Goal: Obtain resource: Download file/media

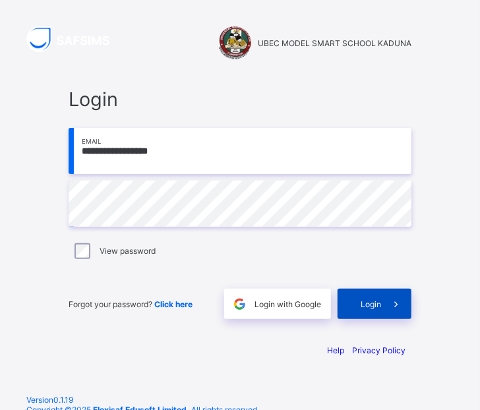
click at [379, 306] on span "Login" at bounding box center [371, 304] width 20 height 10
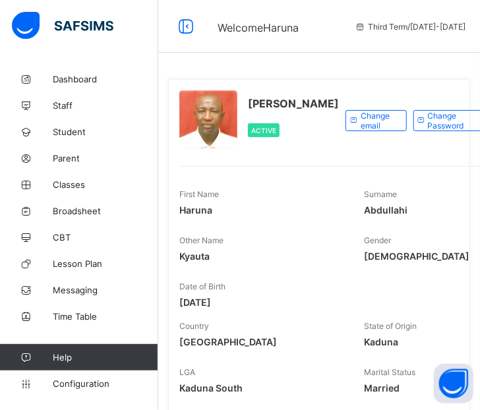
click at [386, 63] on div "Haruna Kyauta Abdullahi Active Change email Change Password Edit profile Admin …" at bounding box center [319, 415] width 322 height 830
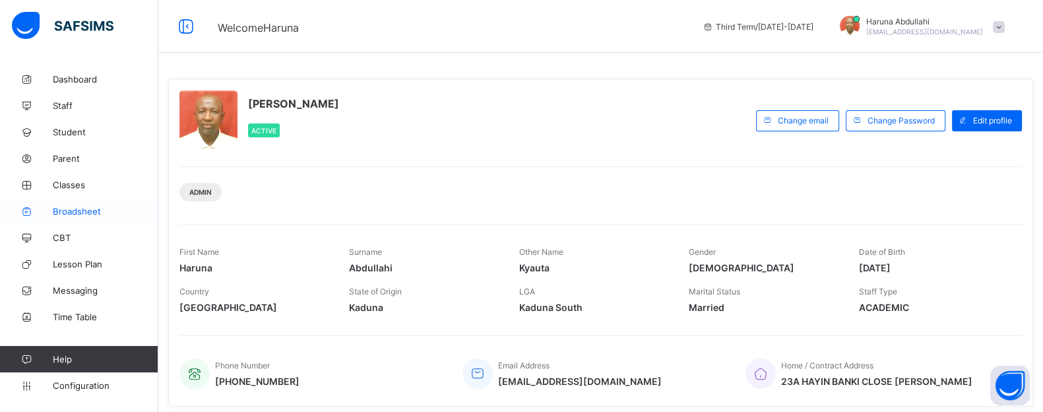
click at [93, 212] on span "Broadsheet" at bounding box center [106, 211] width 106 height 11
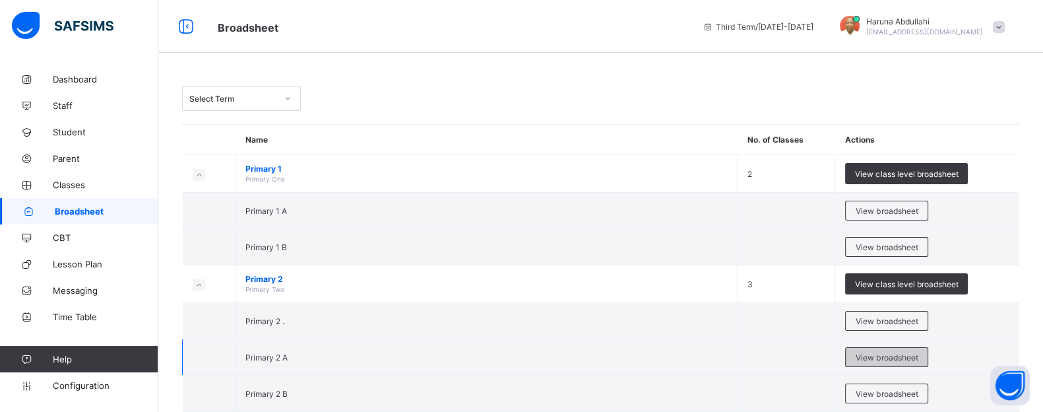
click at [480, 356] on span "View broadsheet" at bounding box center [887, 357] width 62 height 10
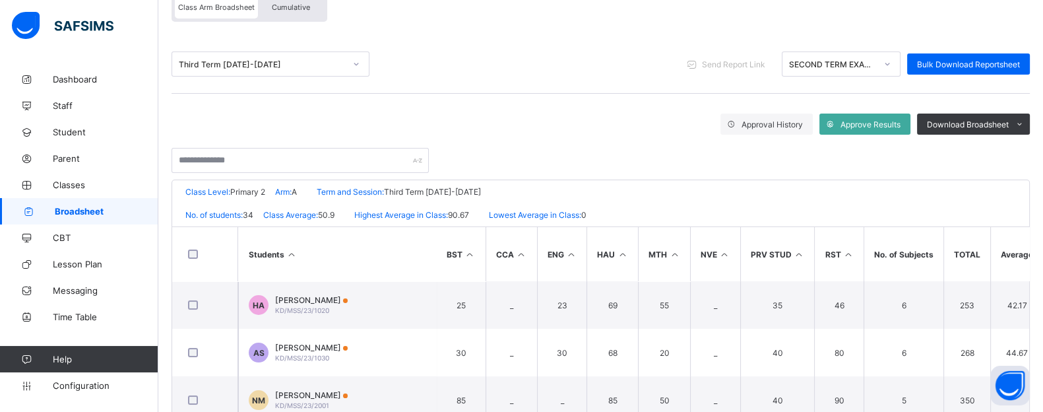
scroll to position [131, 0]
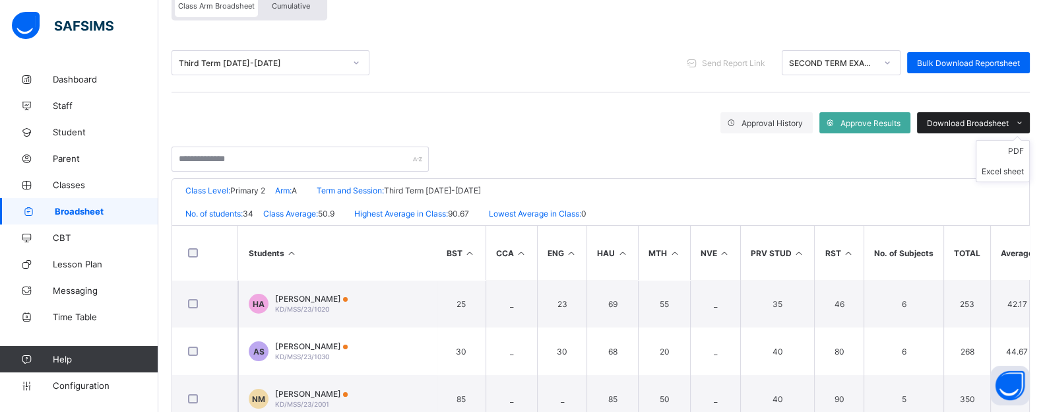
click at [480, 121] on span "Download Broadsheet" at bounding box center [968, 123] width 82 height 10
click at [480, 151] on li "PDF" at bounding box center [1002, 150] width 53 height 20
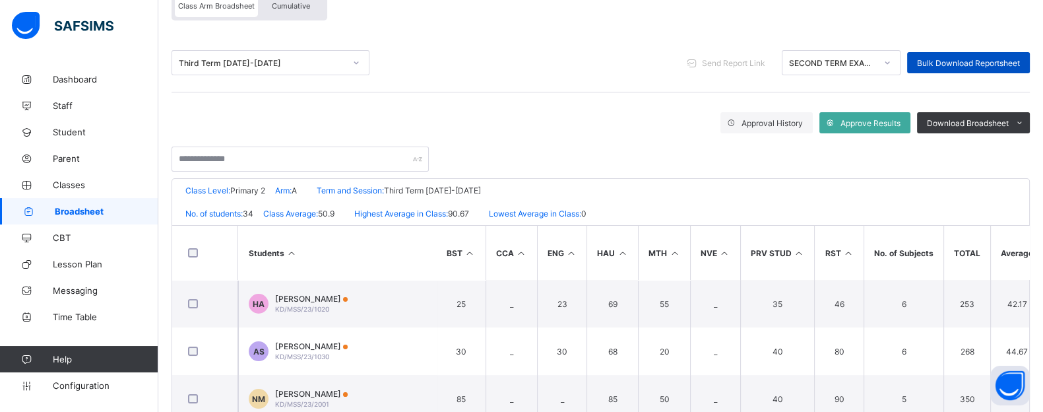
click at [480, 58] on span "Bulk Download Reportsheet" at bounding box center [968, 63] width 103 height 10
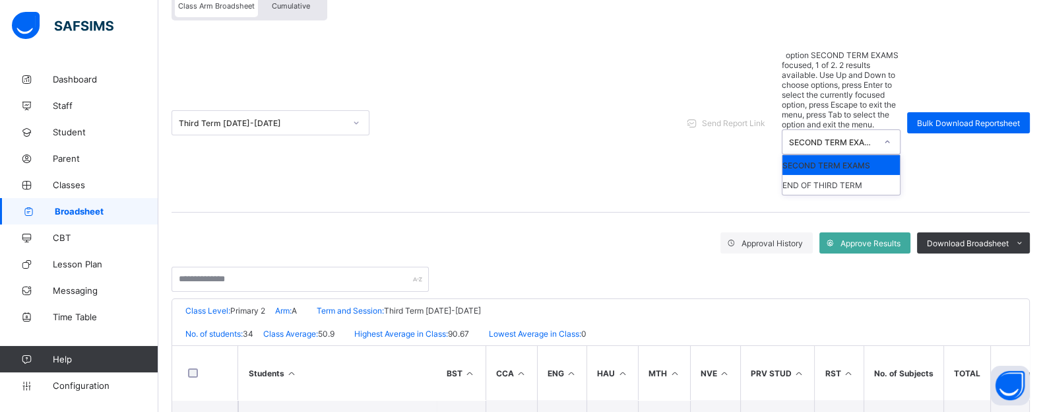
click at [480, 135] on icon at bounding box center [887, 141] width 8 height 13
click at [480, 175] on div "END OF THIRD TERM" at bounding box center [840, 185] width 117 height 20
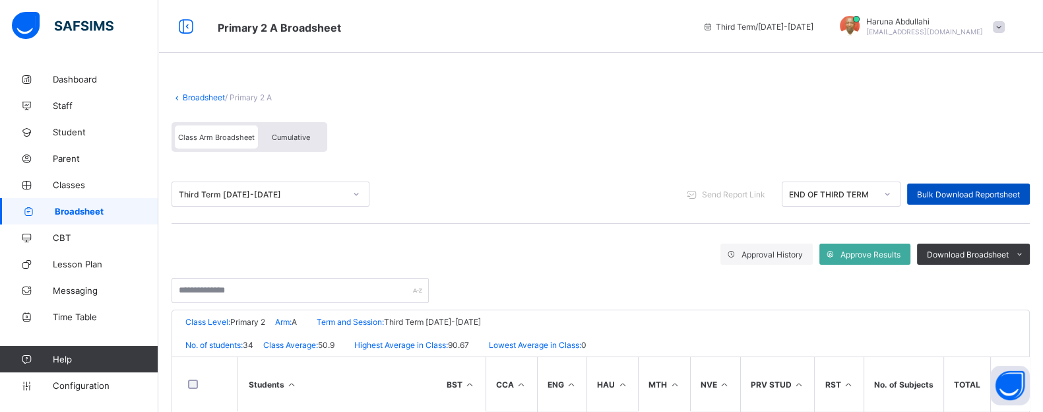
click at [480, 186] on div "Bulk Download Reportsheet" at bounding box center [968, 193] width 123 height 21
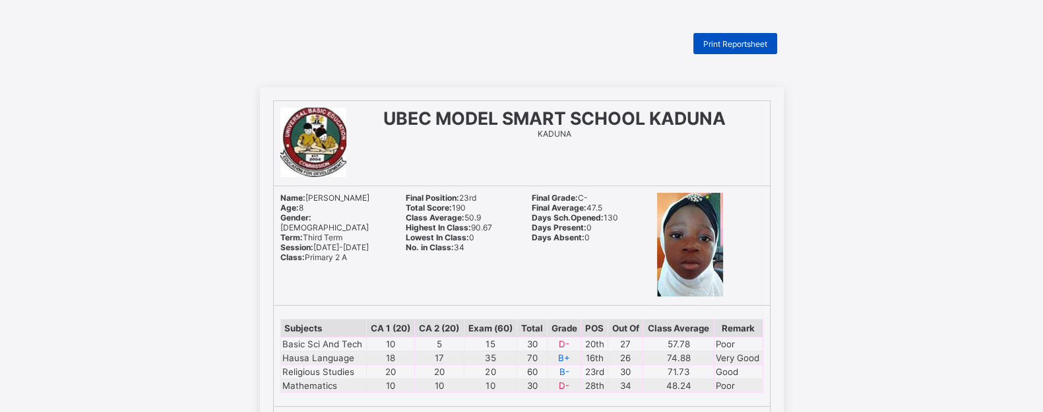
click at [748, 44] on span "Print Reportsheet" at bounding box center [735, 44] width 64 height 10
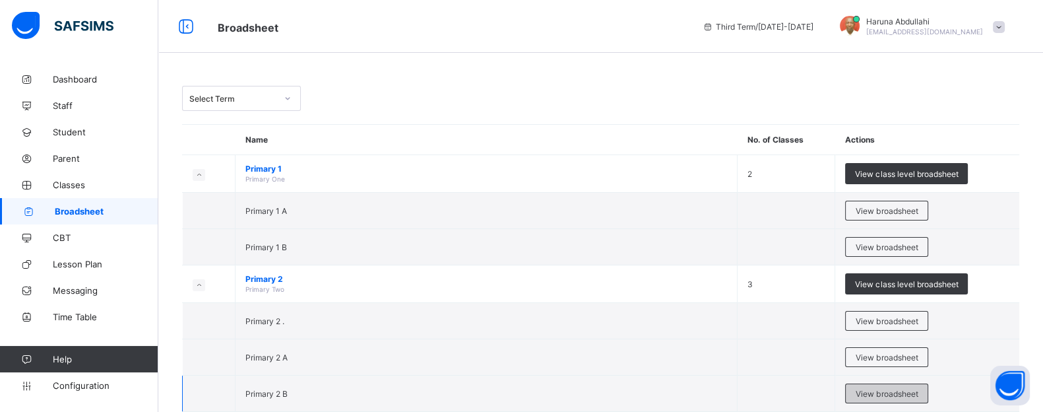
click at [871, 389] on span "View broadsheet" at bounding box center [887, 394] width 62 height 10
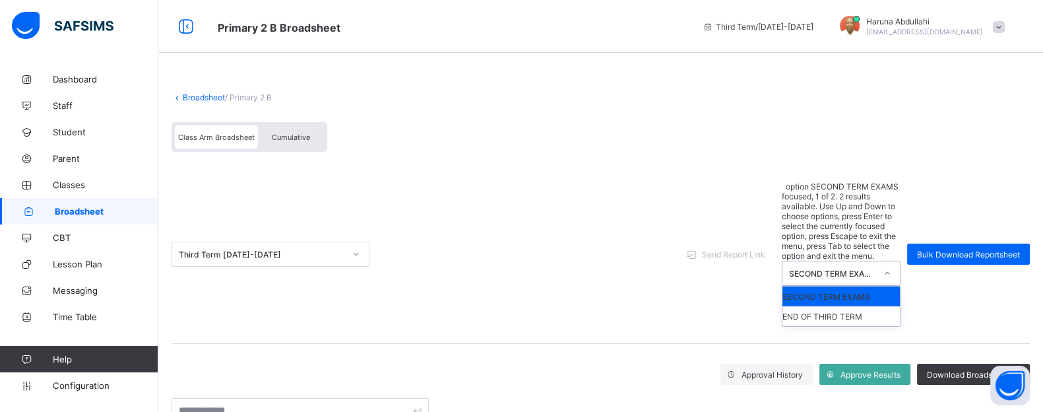
click at [898, 263] on div at bounding box center [887, 273] width 22 height 21
click at [865, 306] on div "END OF THIRD TERM" at bounding box center [840, 316] width 117 height 20
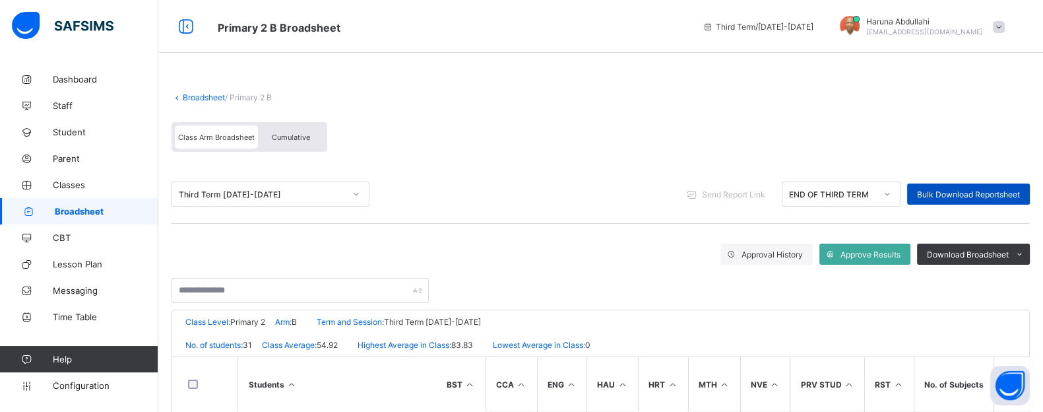
click at [956, 193] on span "Bulk Download Reportsheet" at bounding box center [968, 194] width 103 height 10
click at [69, 216] on link "Broadsheet" at bounding box center [79, 211] width 158 height 26
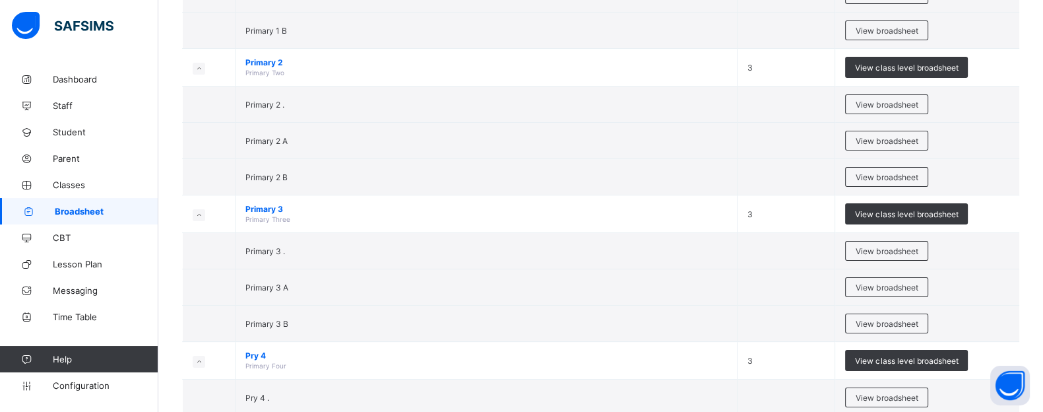
scroll to position [231, 0]
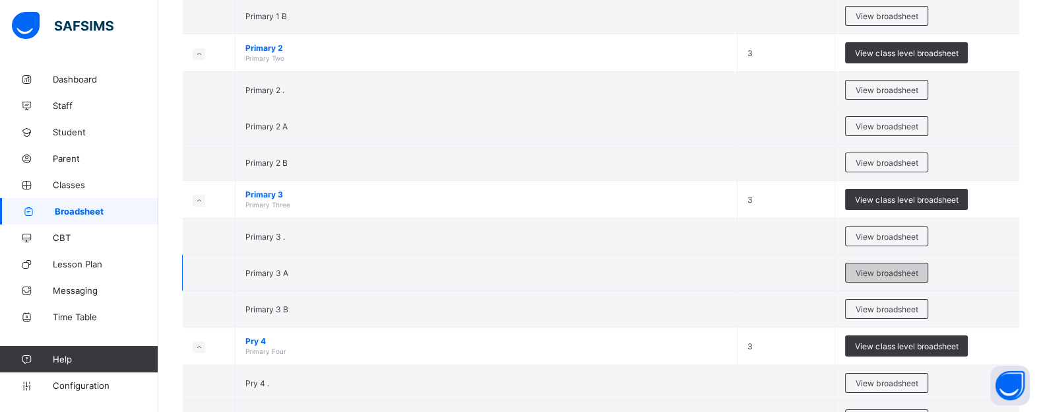
click at [881, 269] on span "View broadsheet" at bounding box center [887, 273] width 62 height 10
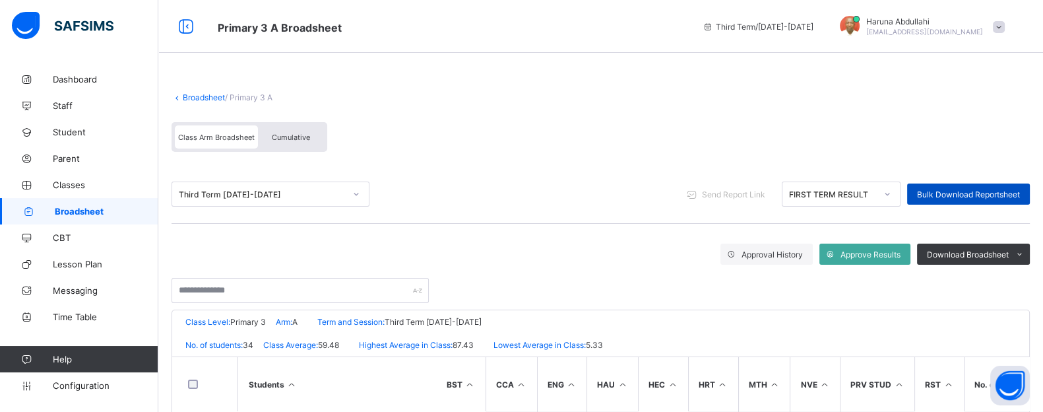
click at [976, 196] on span "Bulk Download Reportsheet" at bounding box center [968, 194] width 103 height 10
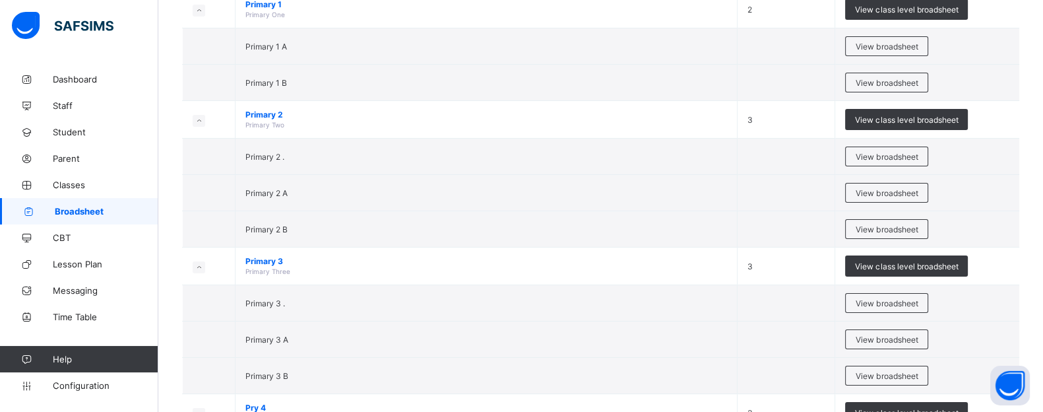
scroll to position [198, 0]
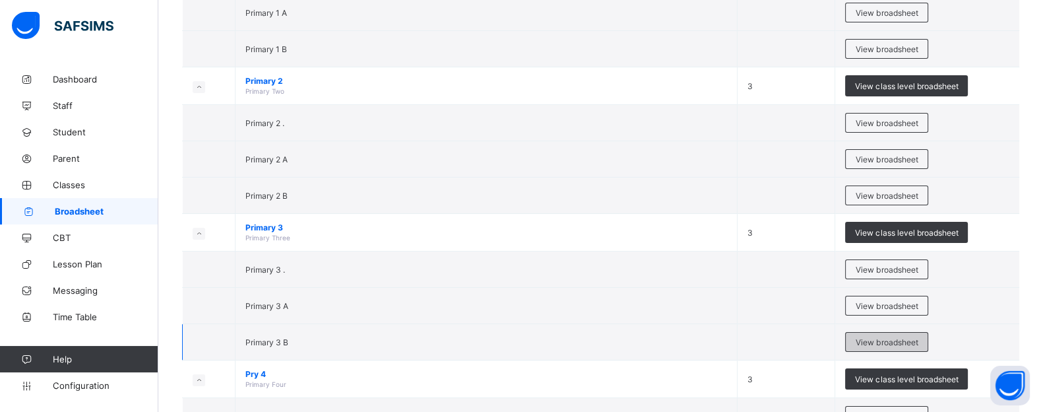
click at [912, 343] on span "View broadsheet" at bounding box center [887, 342] width 62 height 10
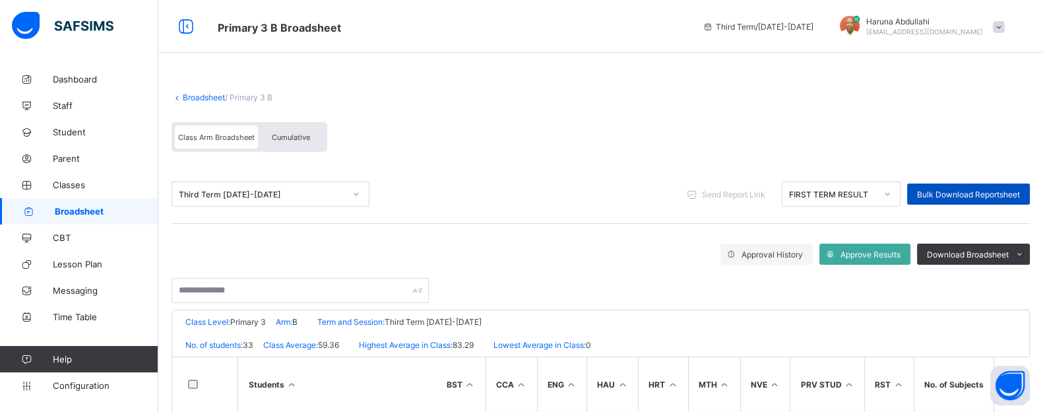
click at [978, 185] on div "Bulk Download Reportsheet" at bounding box center [968, 193] width 123 height 21
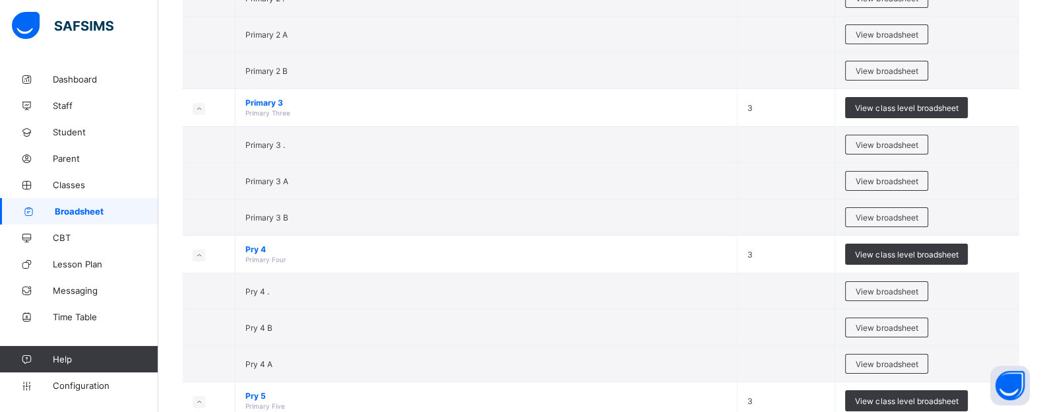
scroll to position [329, 0]
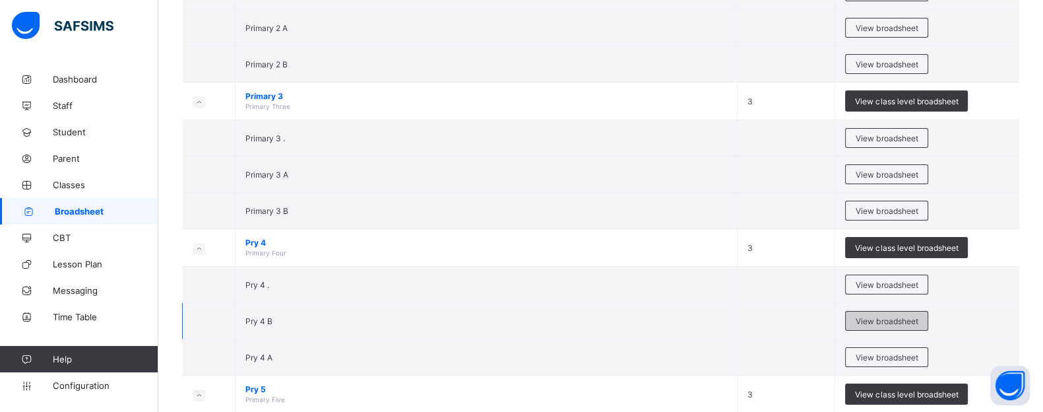
click at [883, 318] on span "View broadsheet" at bounding box center [887, 321] width 62 height 10
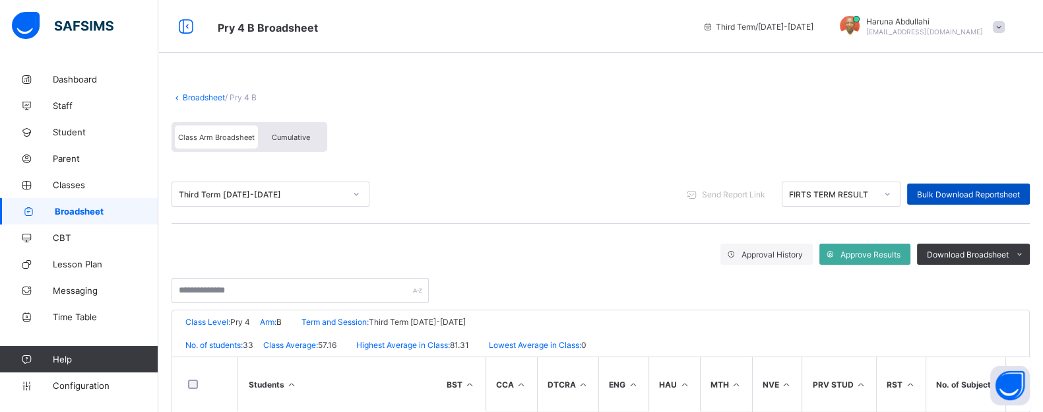
click at [947, 189] on span "Bulk Download Reportsheet" at bounding box center [968, 194] width 103 height 10
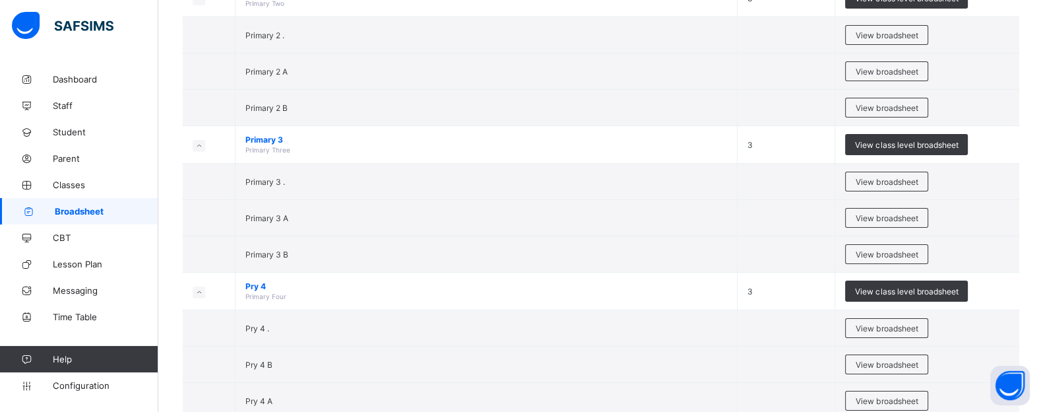
scroll to position [319, 0]
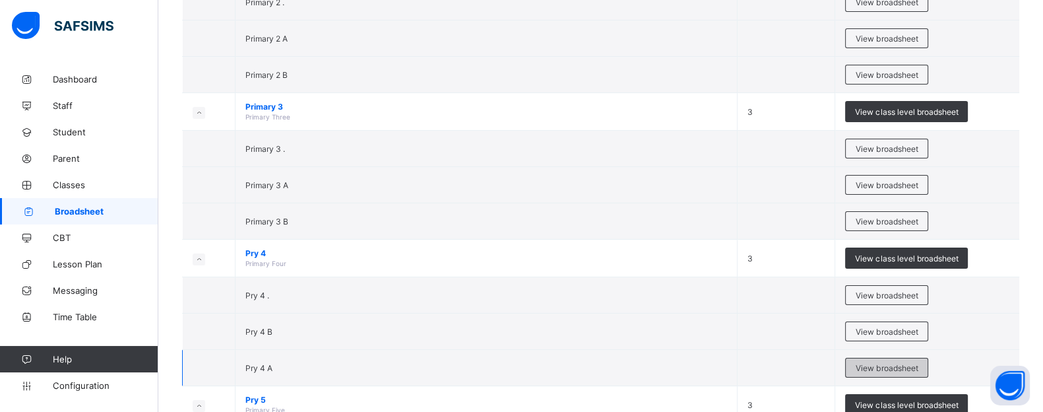
click at [910, 366] on span "View broadsheet" at bounding box center [887, 368] width 62 height 10
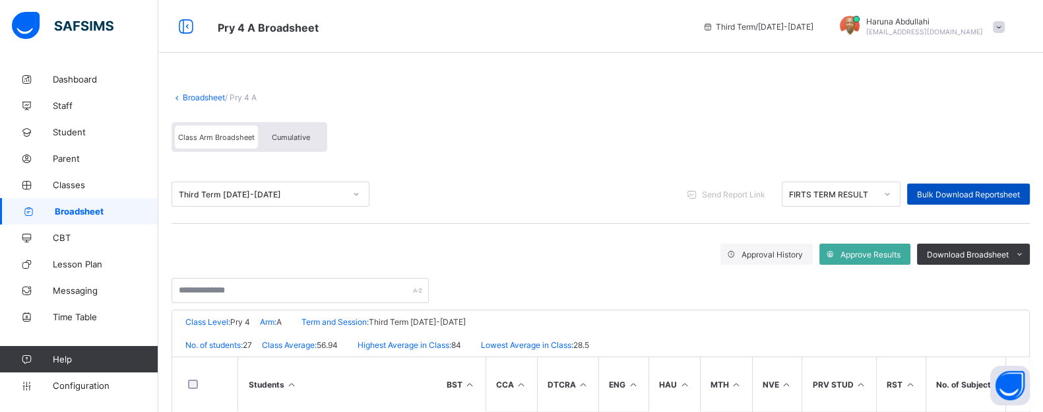
click at [951, 189] on span "Bulk Download Reportsheet" at bounding box center [968, 194] width 103 height 10
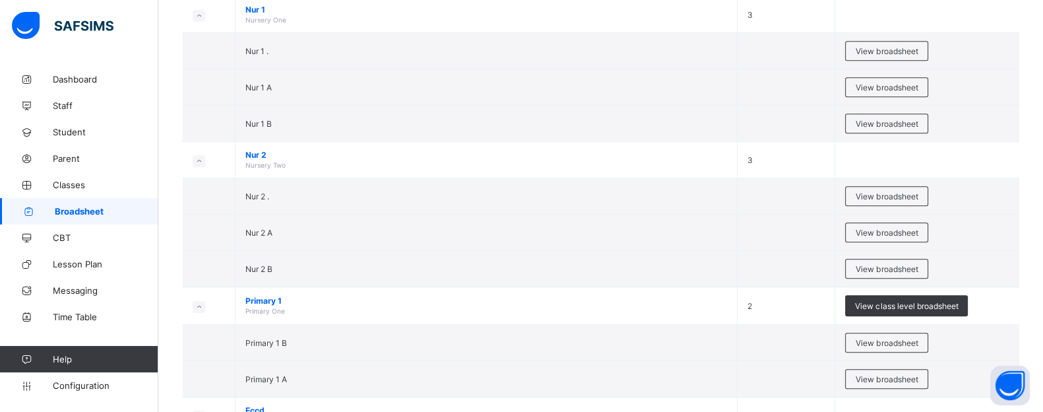
scroll to position [1473, 0]
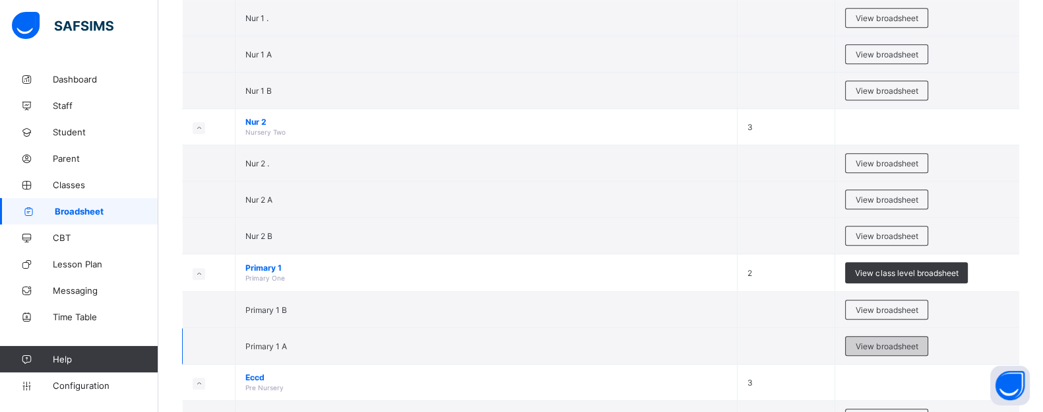
click at [912, 341] on span "View broadsheet" at bounding box center [887, 346] width 62 height 10
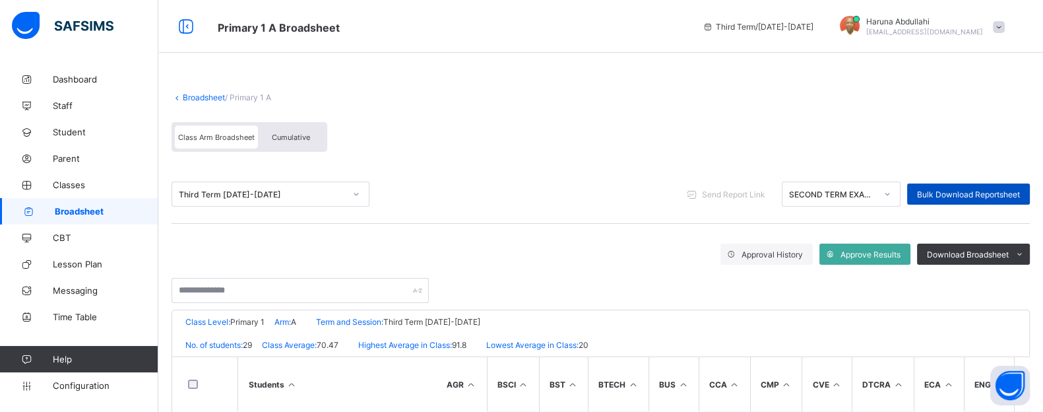
click at [963, 194] on span "Bulk Download Reportsheet" at bounding box center [968, 194] width 103 height 10
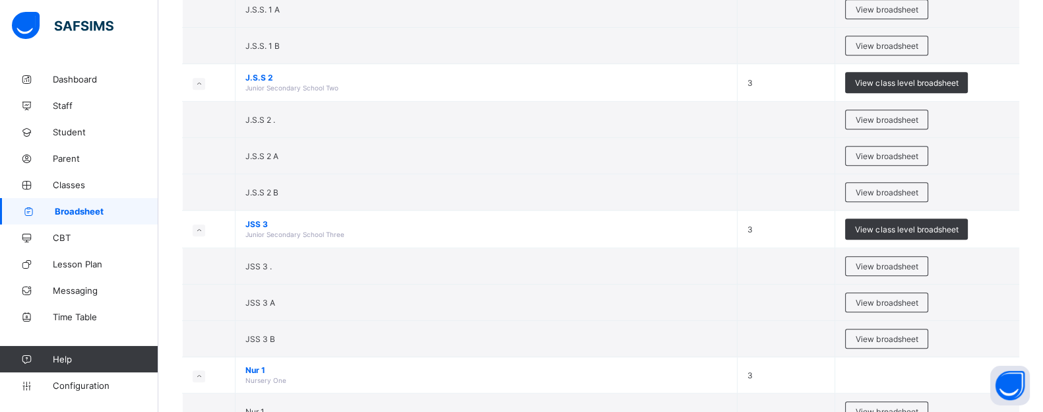
scroll to position [1440, 0]
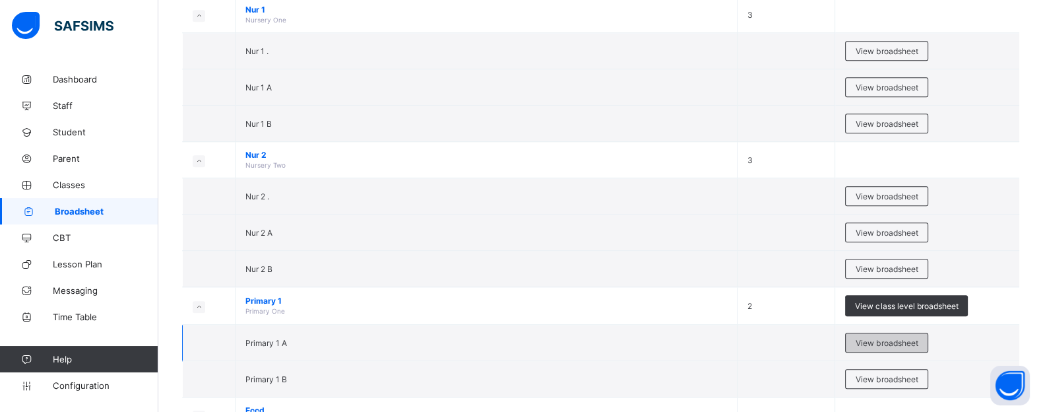
click at [914, 338] on span "View broadsheet" at bounding box center [887, 343] width 62 height 10
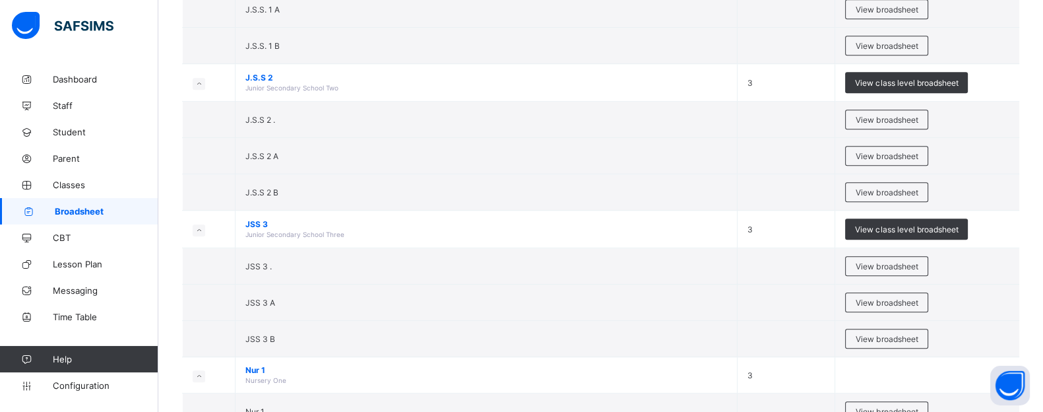
scroll to position [1440, 0]
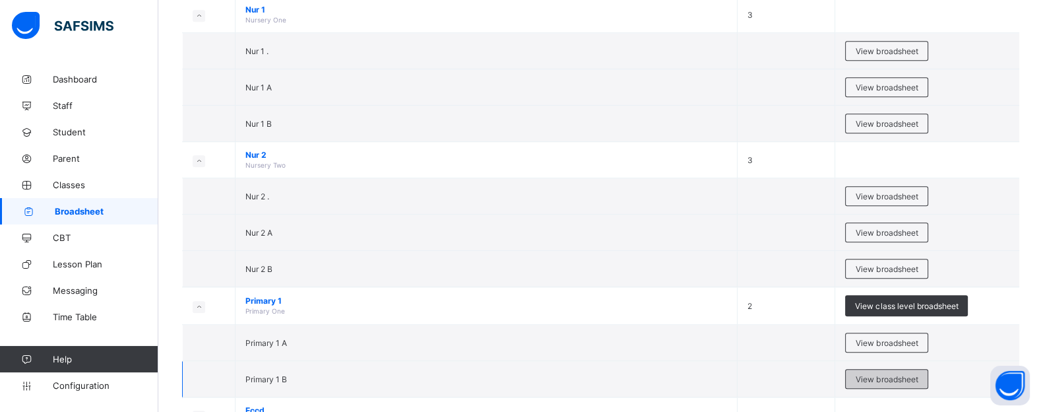
click at [867, 369] on div "View broadsheet" at bounding box center [886, 379] width 83 height 20
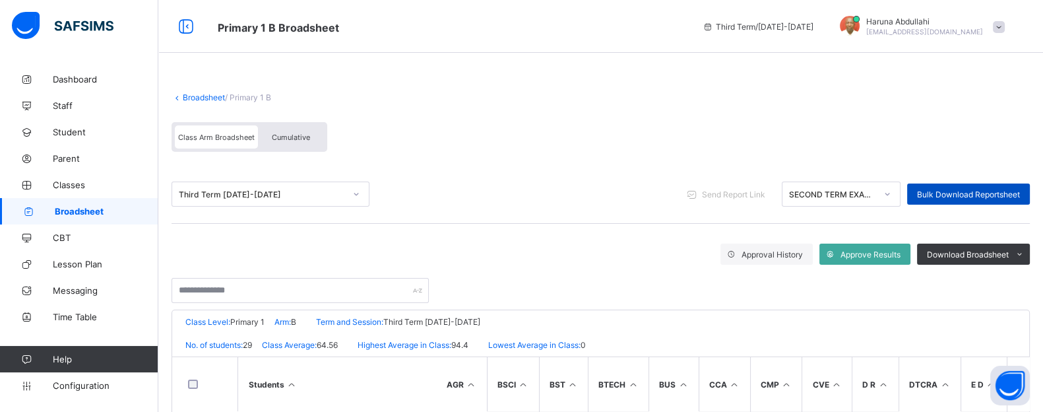
click at [974, 192] on span "Bulk Download Reportsheet" at bounding box center [968, 194] width 103 height 10
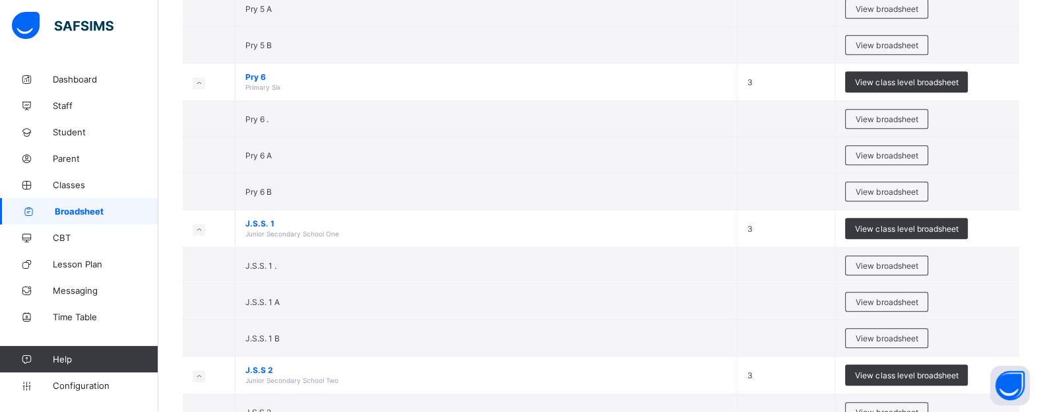
scroll to position [802, 0]
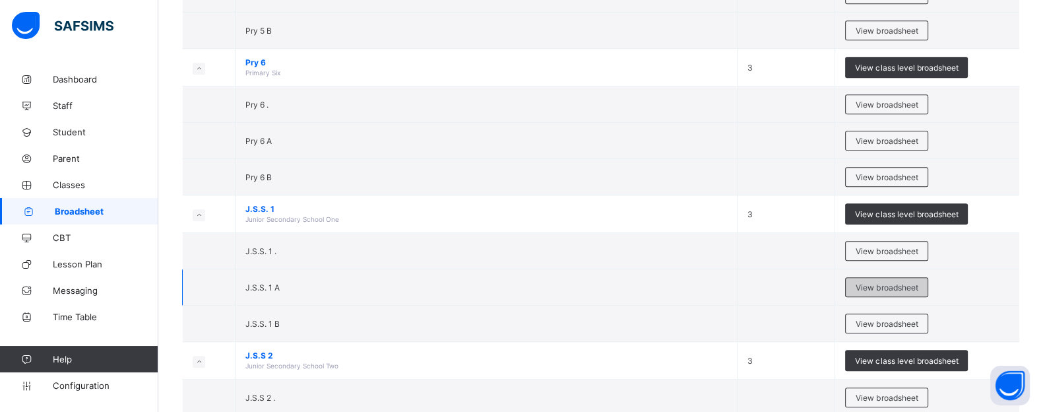
click at [898, 286] on span "View broadsheet" at bounding box center [887, 287] width 62 height 10
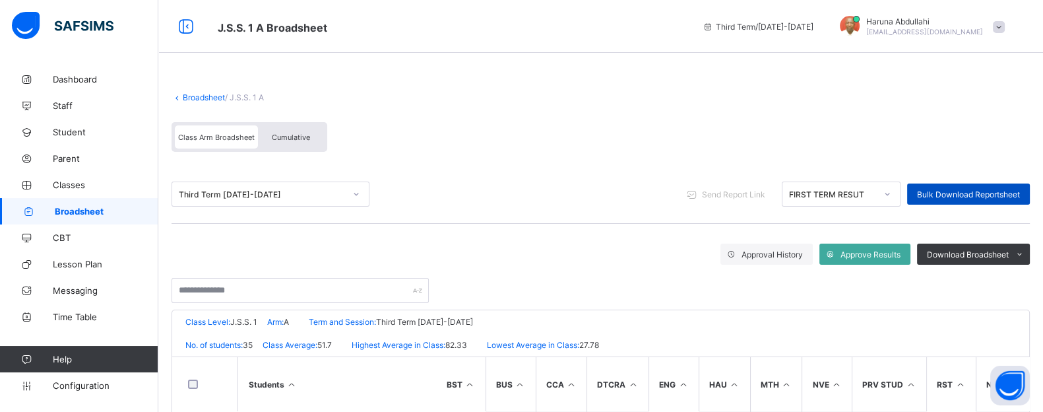
click at [965, 189] on span "Bulk Download Reportsheet" at bounding box center [968, 194] width 103 height 10
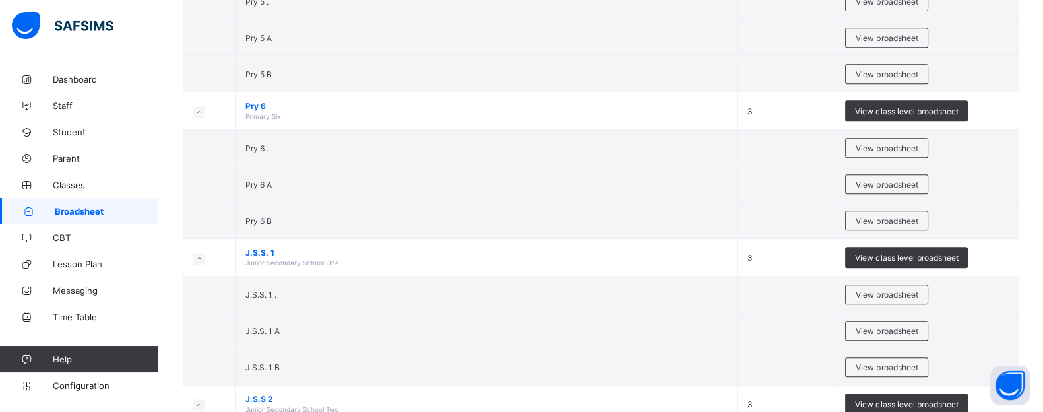
scroll to position [813, 0]
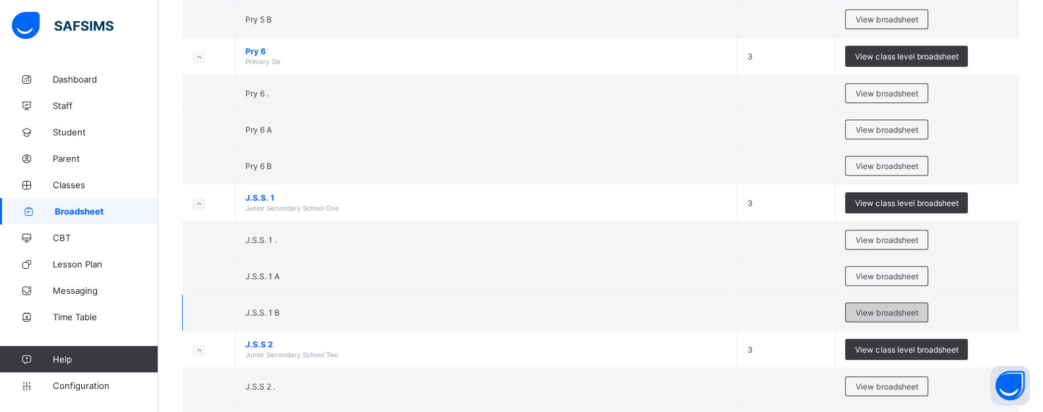
click at [906, 307] on span "View broadsheet" at bounding box center [887, 312] width 62 height 10
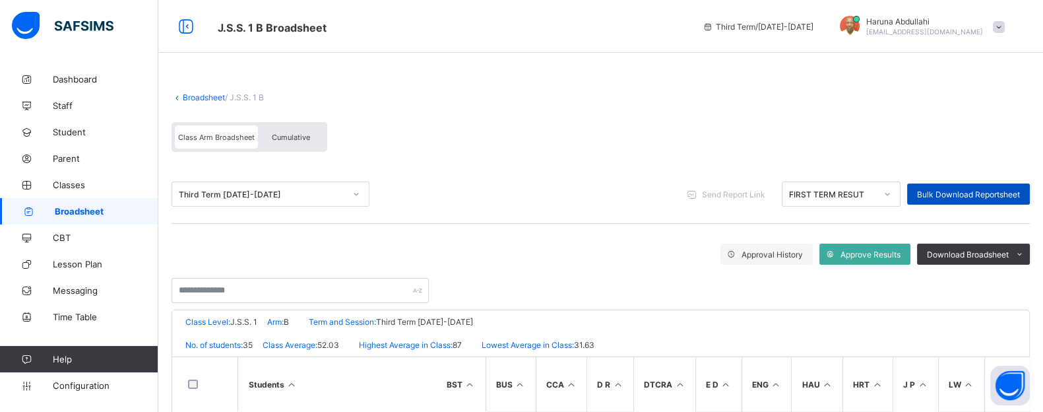
click at [981, 189] on span "Bulk Download Reportsheet" at bounding box center [968, 194] width 103 height 10
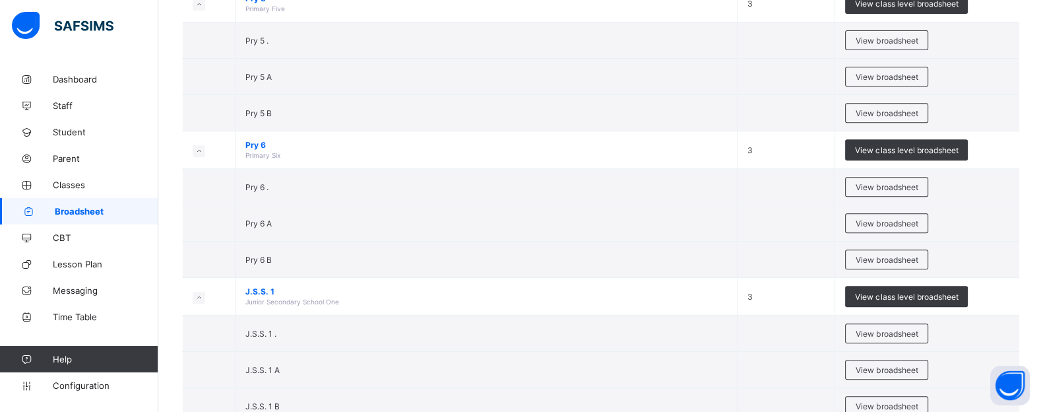
scroll to position [1080, 0]
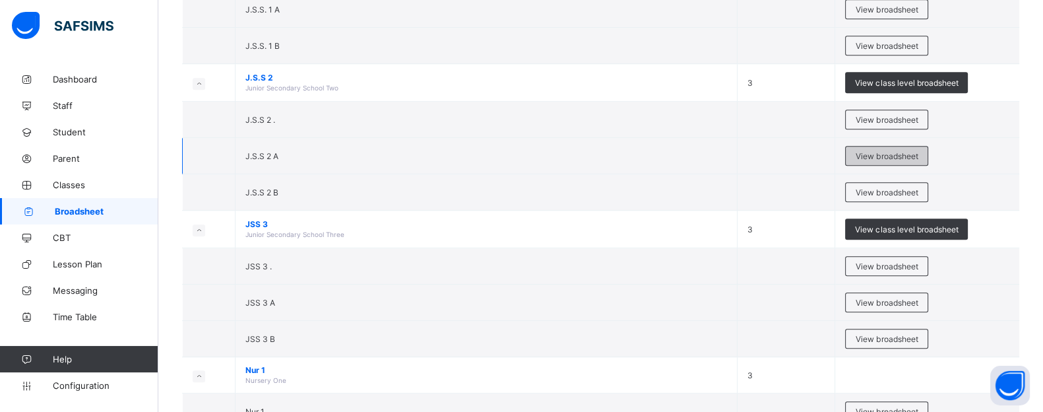
click at [871, 151] on span "View broadsheet" at bounding box center [887, 156] width 62 height 10
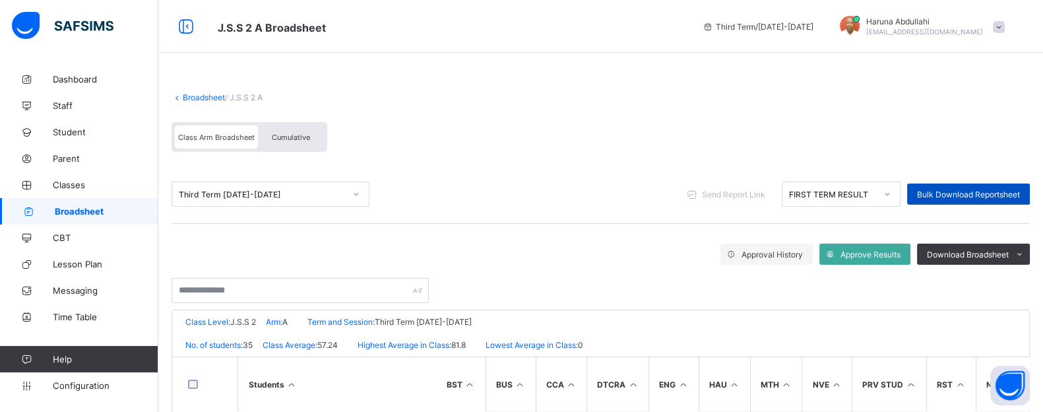
click at [972, 193] on span "Bulk Download Reportsheet" at bounding box center [968, 194] width 103 height 10
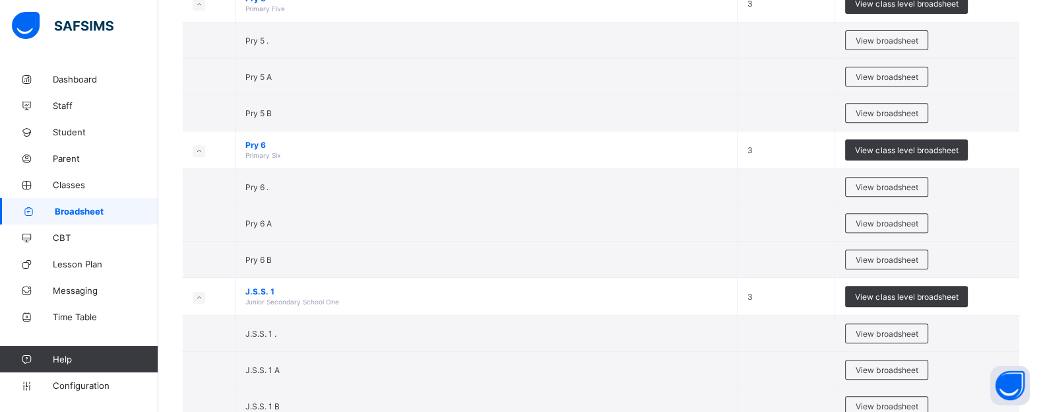
scroll to position [1080, 0]
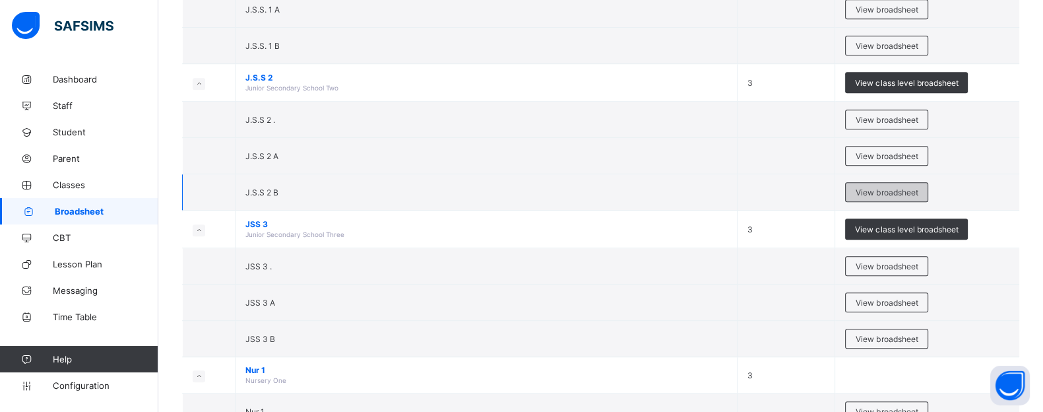
click at [895, 187] on span "View broadsheet" at bounding box center [887, 192] width 62 height 10
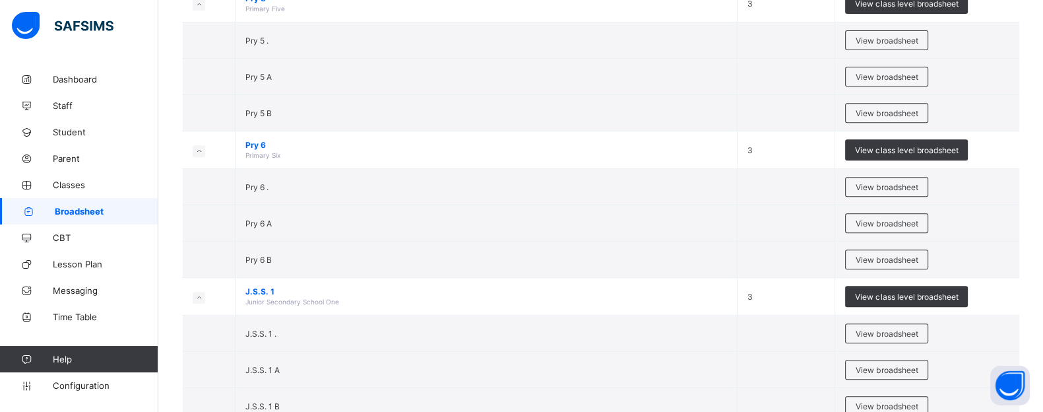
scroll to position [1080, 0]
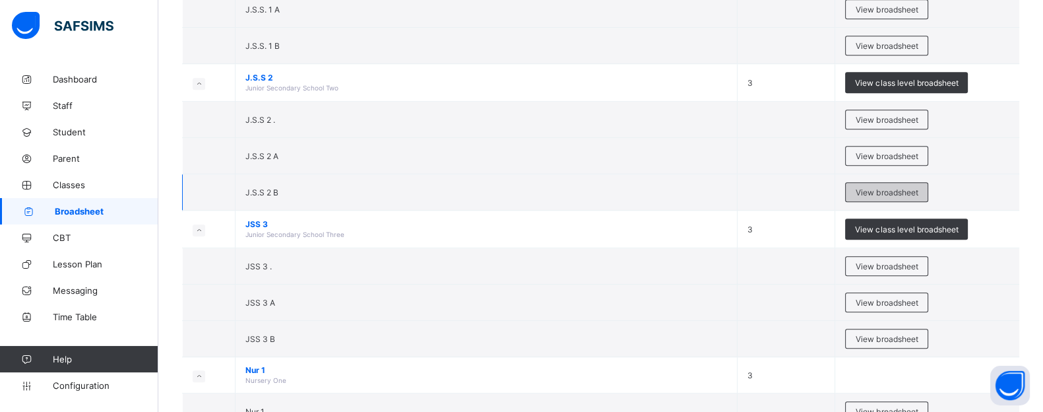
click at [874, 187] on span "View broadsheet" at bounding box center [887, 192] width 62 height 10
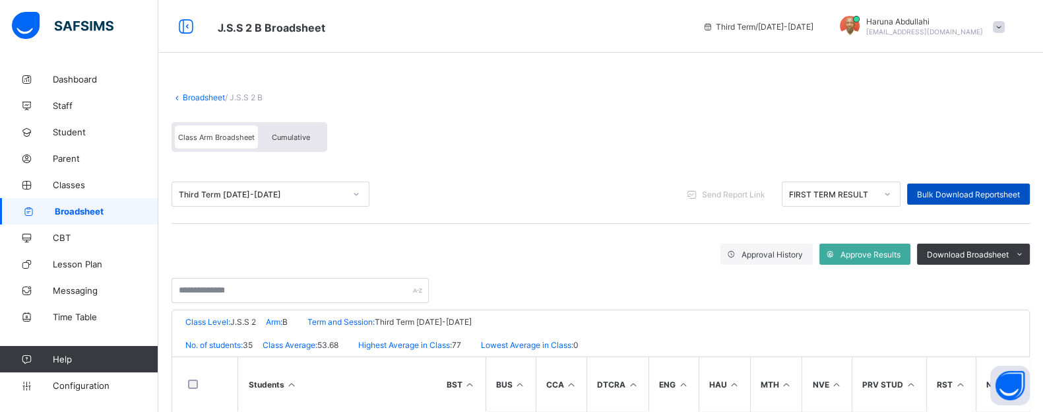
click at [968, 196] on span "Bulk Download Reportsheet" at bounding box center [968, 194] width 103 height 10
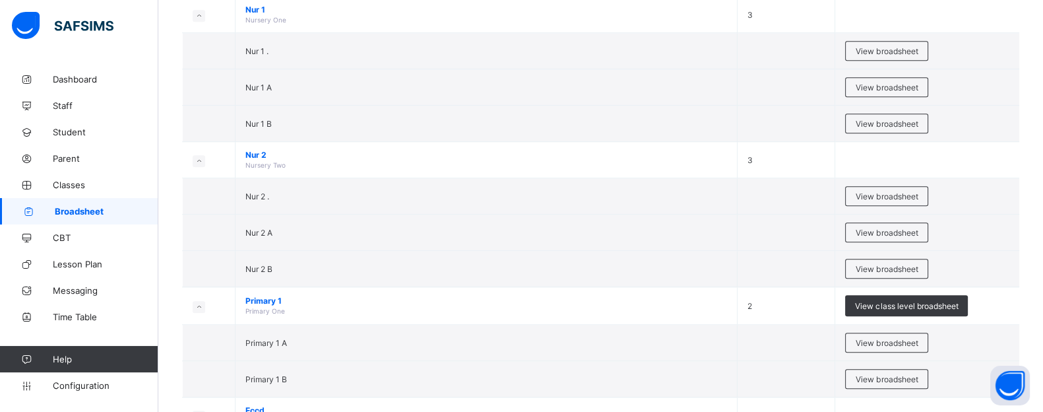
scroll to position [1800, 0]
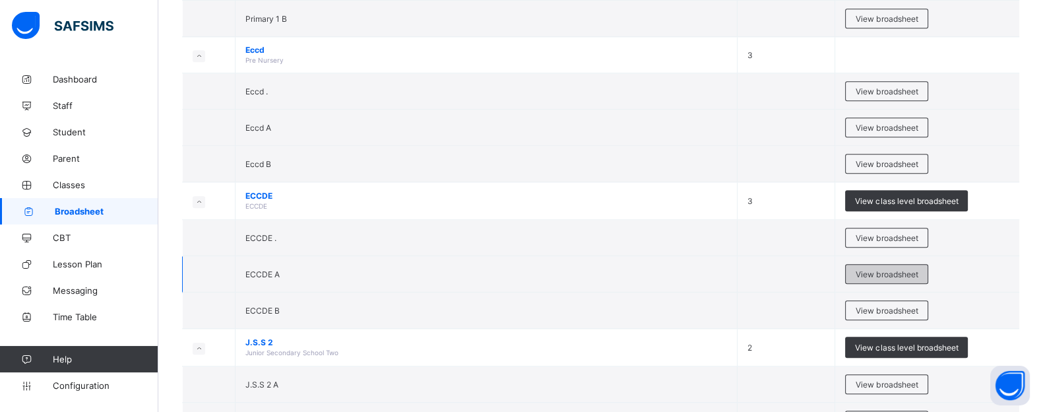
click at [865, 269] on span "View broadsheet" at bounding box center [887, 274] width 62 height 10
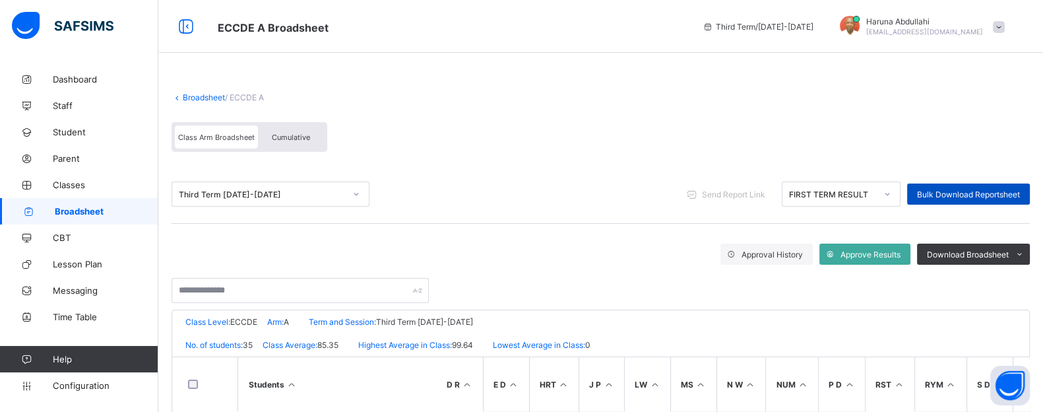
click at [976, 191] on span "Bulk Download Reportsheet" at bounding box center [968, 194] width 103 height 10
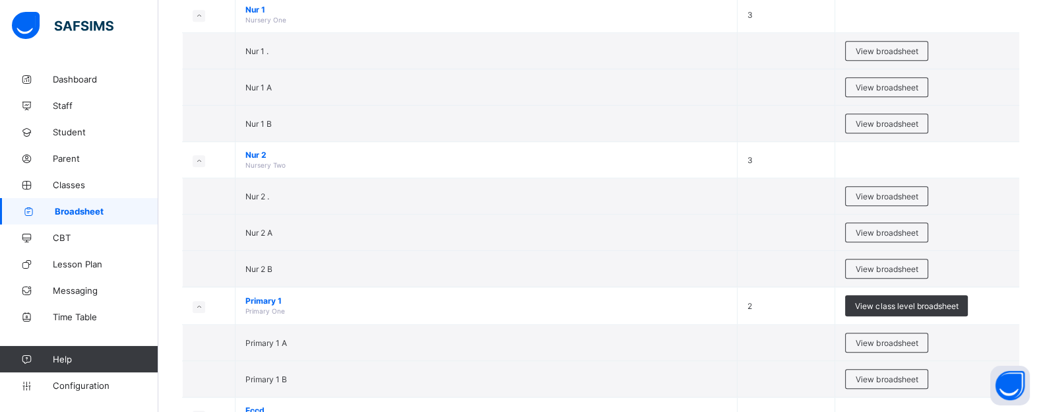
scroll to position [1800, 0]
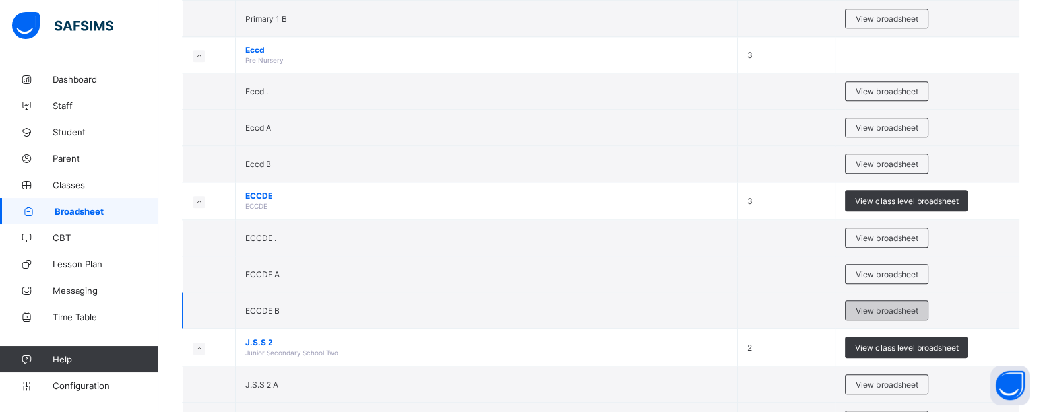
click at [861, 302] on div "View broadsheet" at bounding box center [886, 310] width 83 height 20
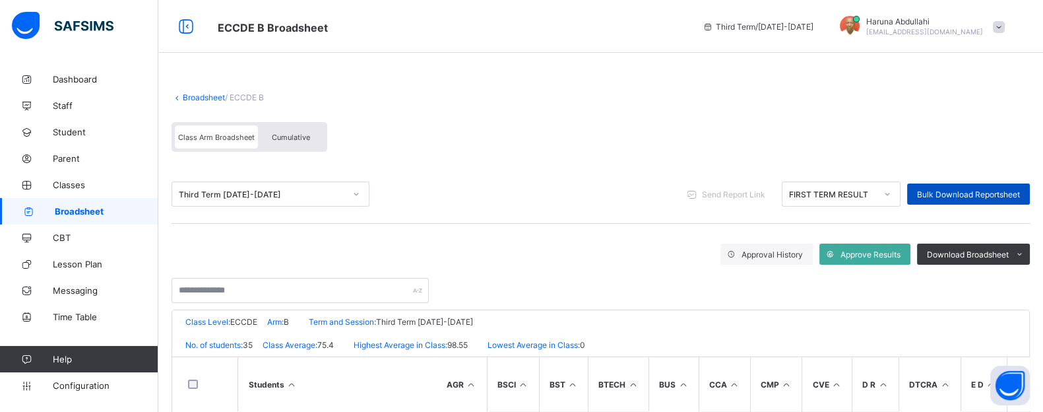
click at [980, 190] on span "Bulk Download Reportsheet" at bounding box center [968, 194] width 103 height 10
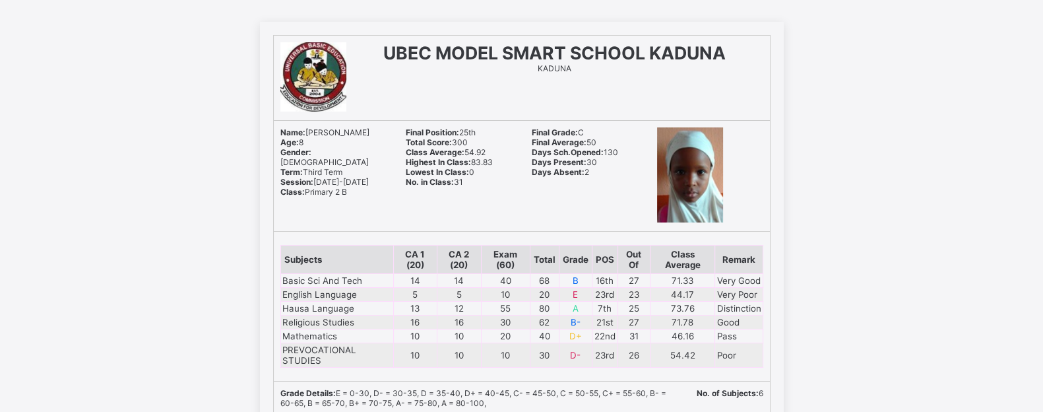
scroll to position [99, 0]
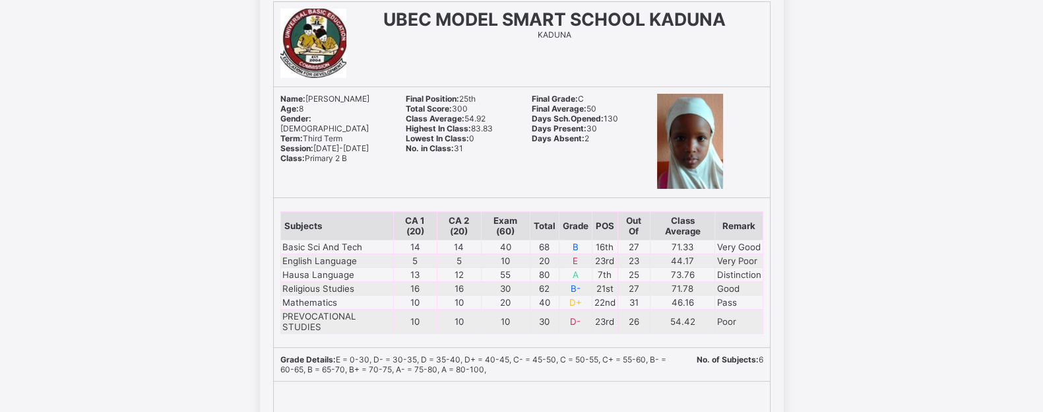
click at [819, 217] on div "UBEC MODEL SMART SCHOOL KADUNA KADUNA Name: Hasiya Umar Age: 8 300" at bounding box center [521, 354] width 1043 height 732
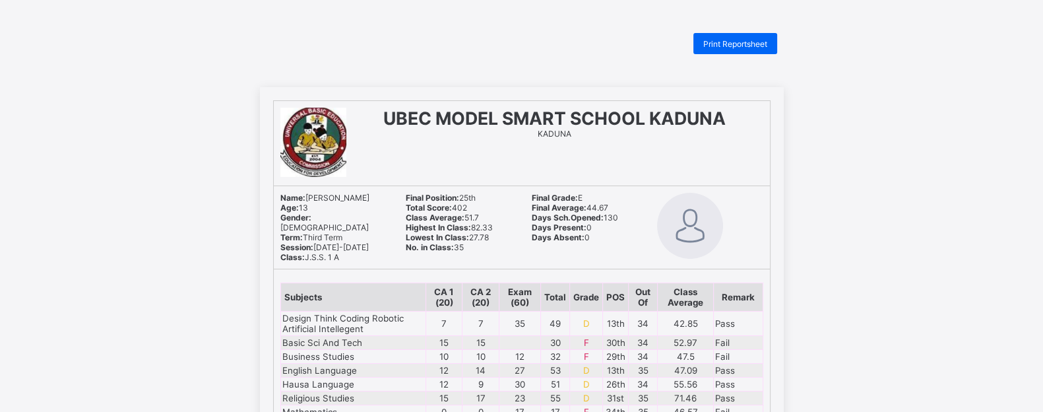
scroll to position [32, 0]
